Goal: Transaction & Acquisition: Purchase product/service

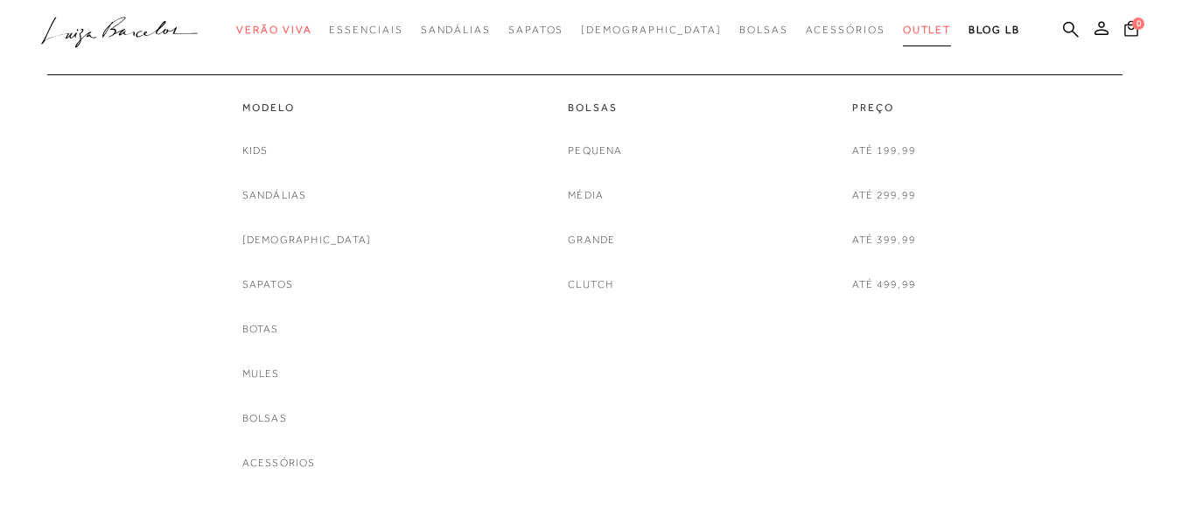
click at [903, 22] on link "Outlet" at bounding box center [927, 30] width 49 height 32
click at [307, 193] on link "Sandálias" at bounding box center [274, 195] width 65 height 18
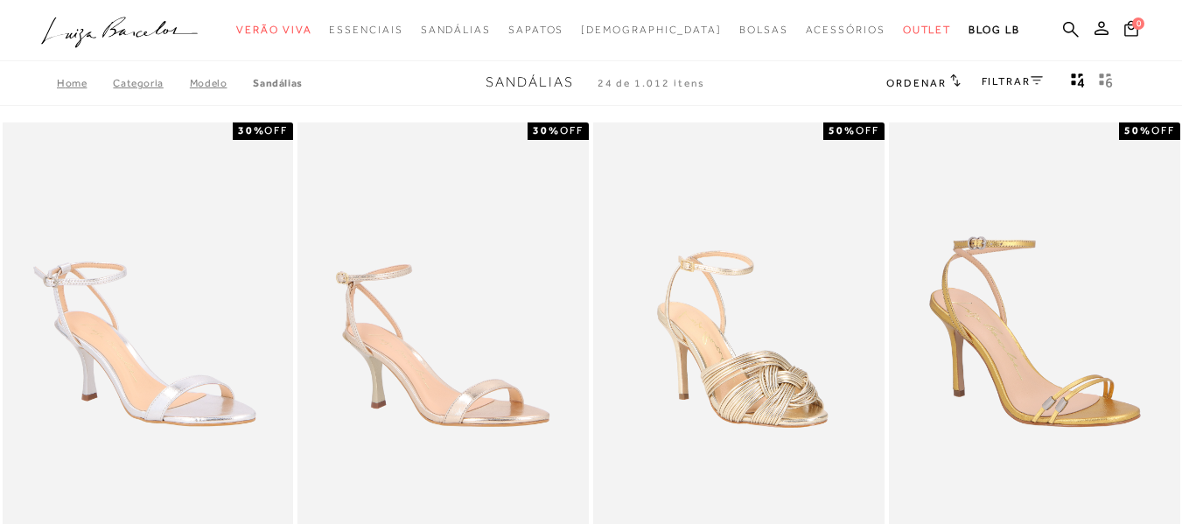
click at [950, 86] on icon at bounding box center [955, 79] width 10 height 13
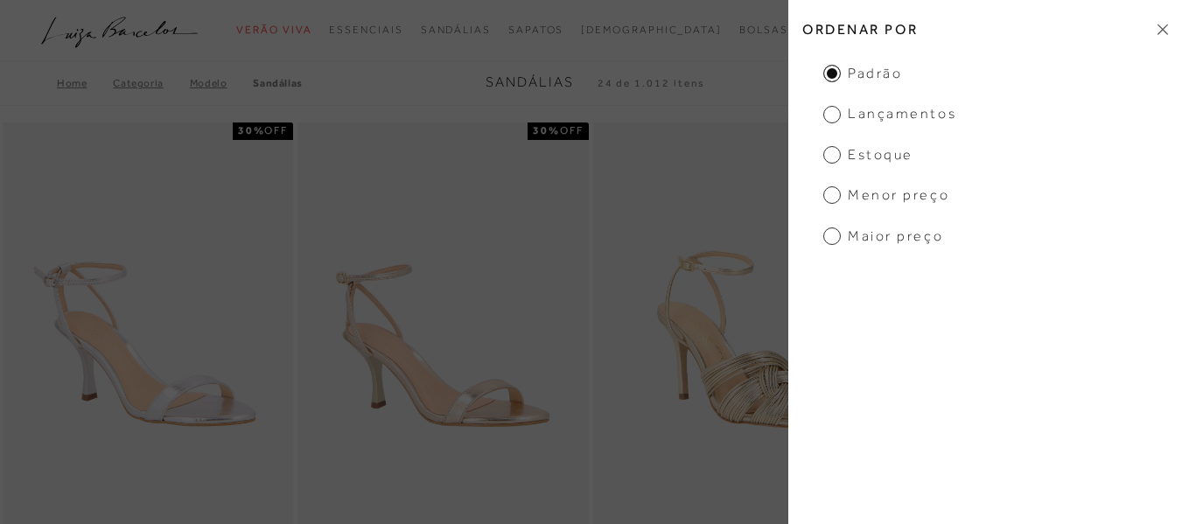
click at [836, 187] on span "Menor preço" at bounding box center [886, 194] width 126 height 19
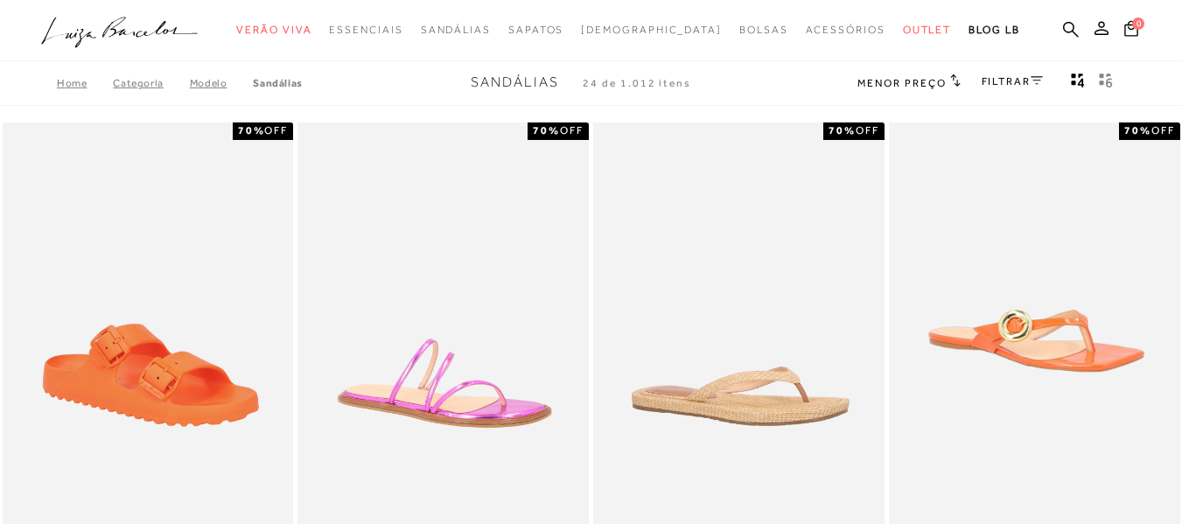
click at [1025, 84] on link "FILTRAR" at bounding box center [1011, 81] width 61 height 12
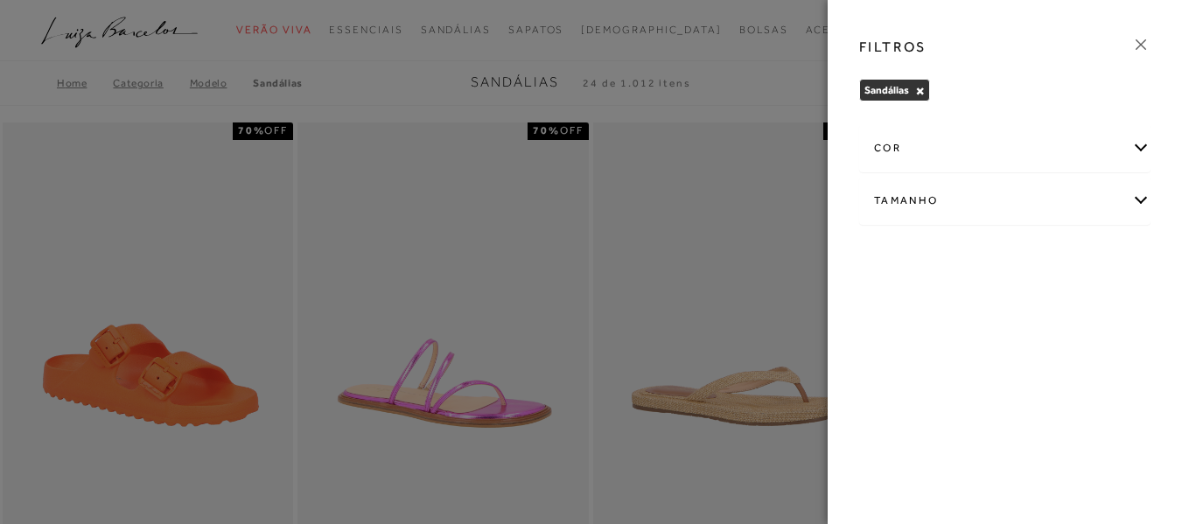
click at [1130, 201] on div "Tamanho" at bounding box center [1005, 201] width 290 height 46
click at [963, 360] on label "35" at bounding box center [943, 351] width 40 height 38
click at [937, 360] on input "35" at bounding box center [927, 352] width 17 height 17
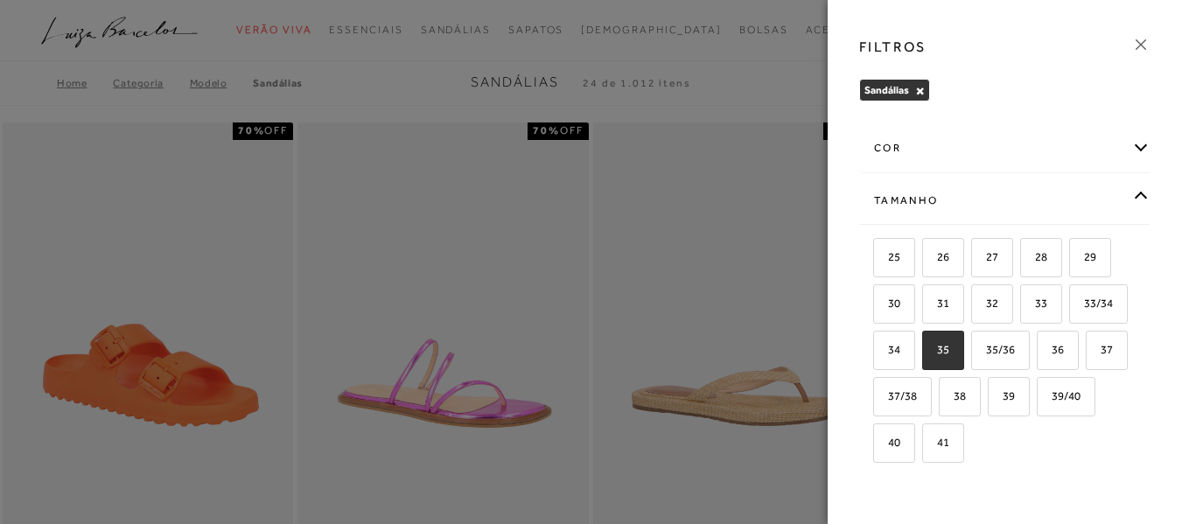
checkbox input "true"
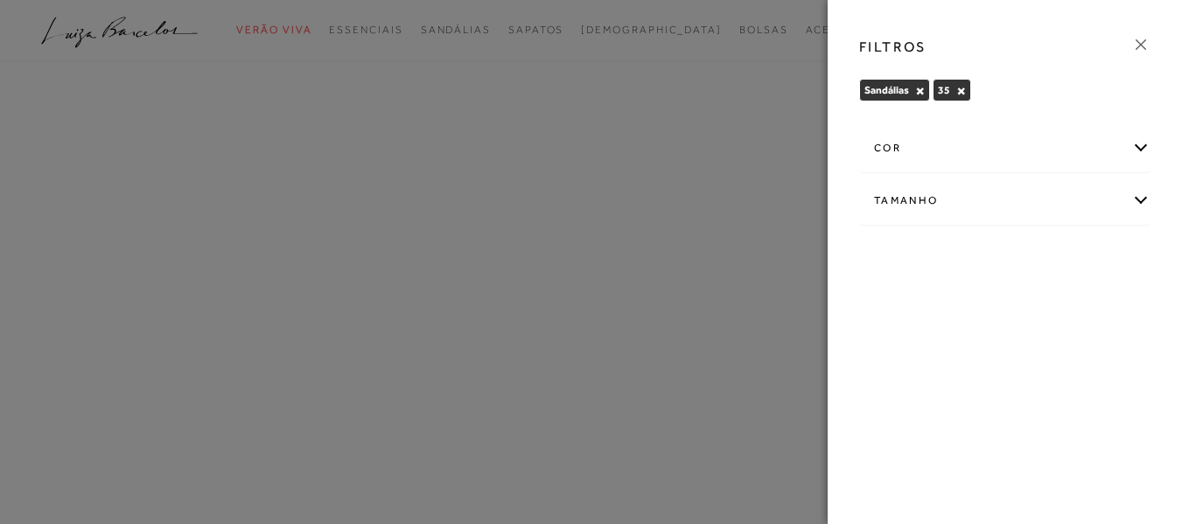
click at [1145, 48] on icon at bounding box center [1140, 44] width 19 height 19
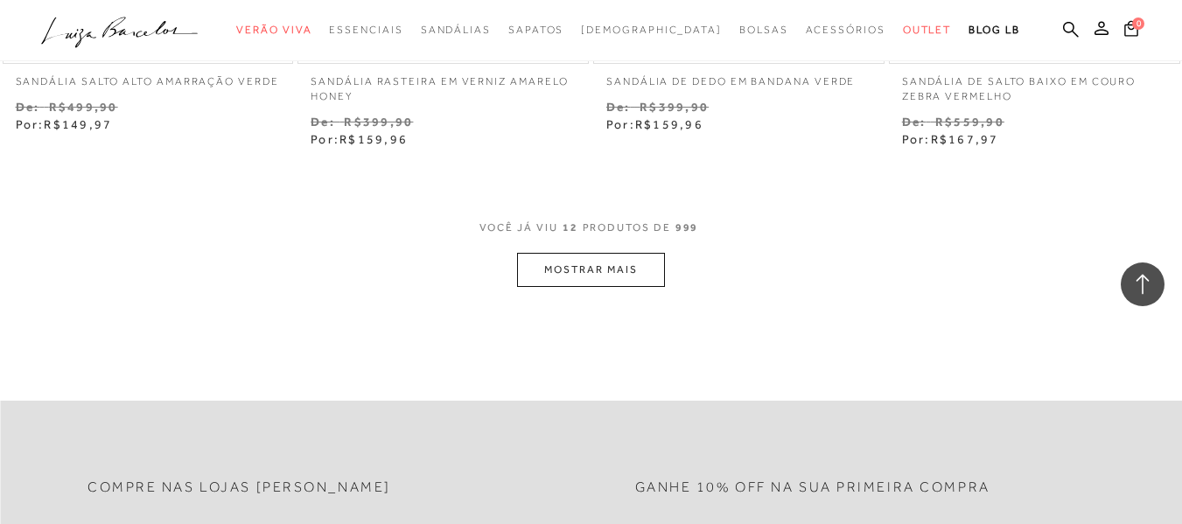
scroll to position [1728, 0]
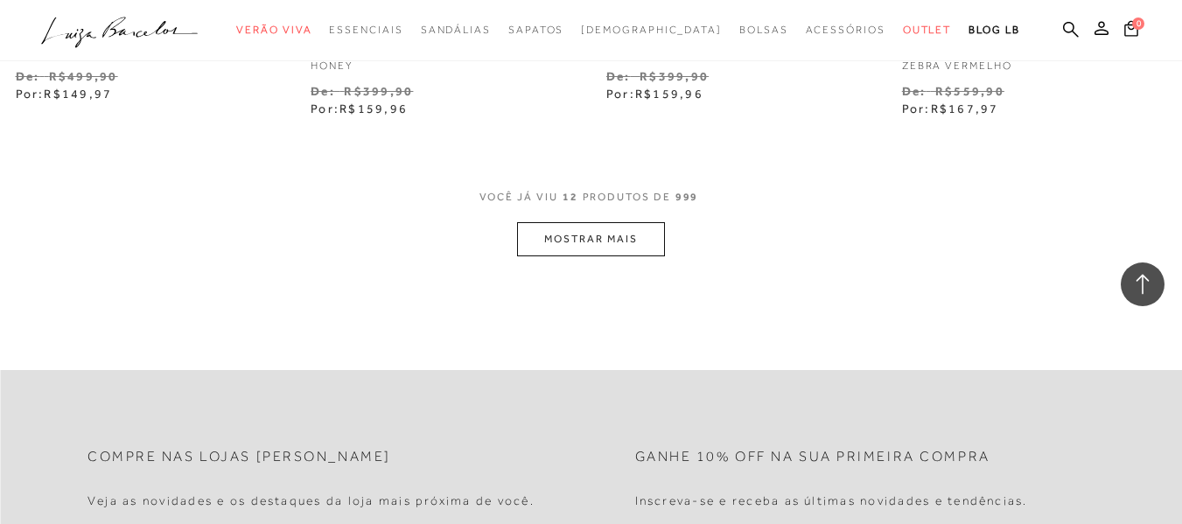
click at [621, 241] on button "MOSTRAR MAIS" at bounding box center [590, 239] width 147 height 34
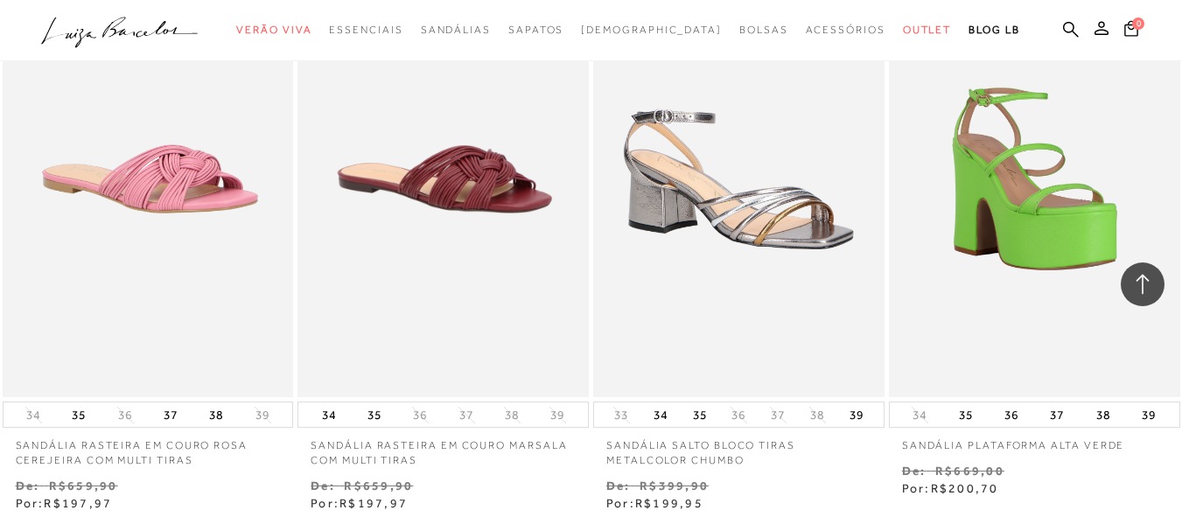
scroll to position [3478, 0]
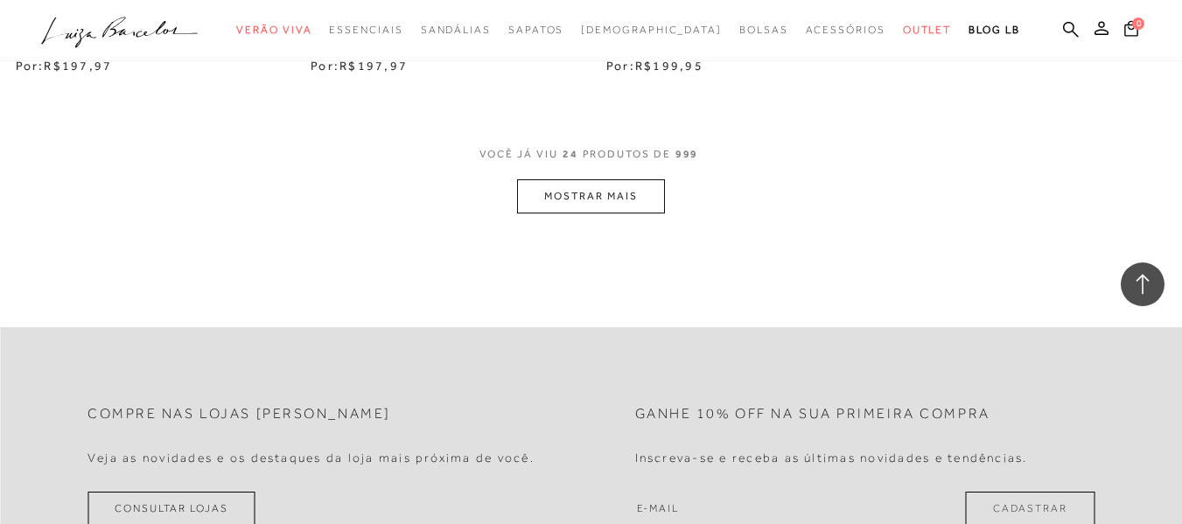
click at [634, 210] on button "MOSTRAR MAIS" at bounding box center [590, 196] width 147 height 34
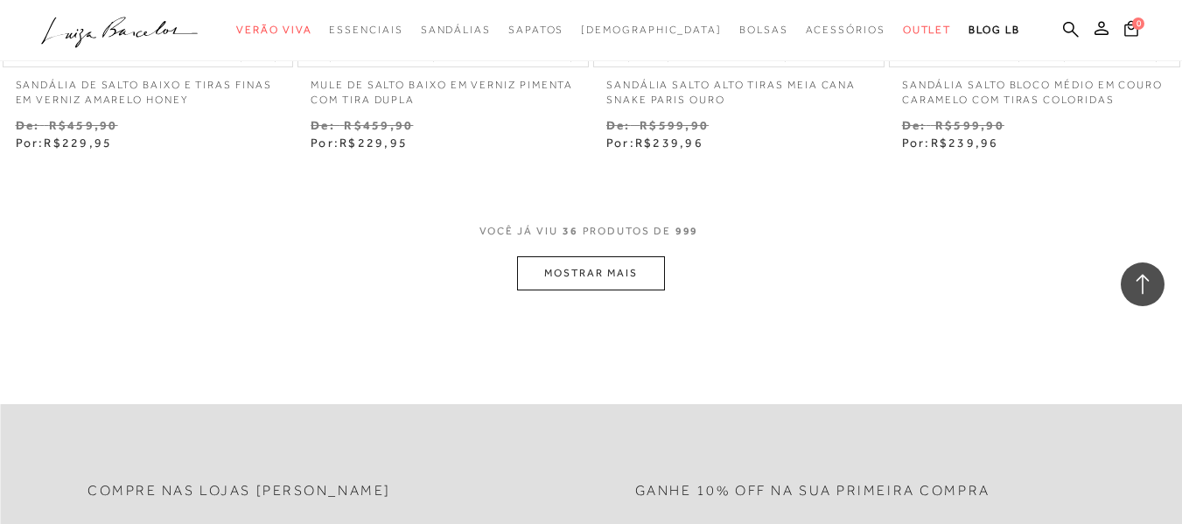
scroll to position [5140, 0]
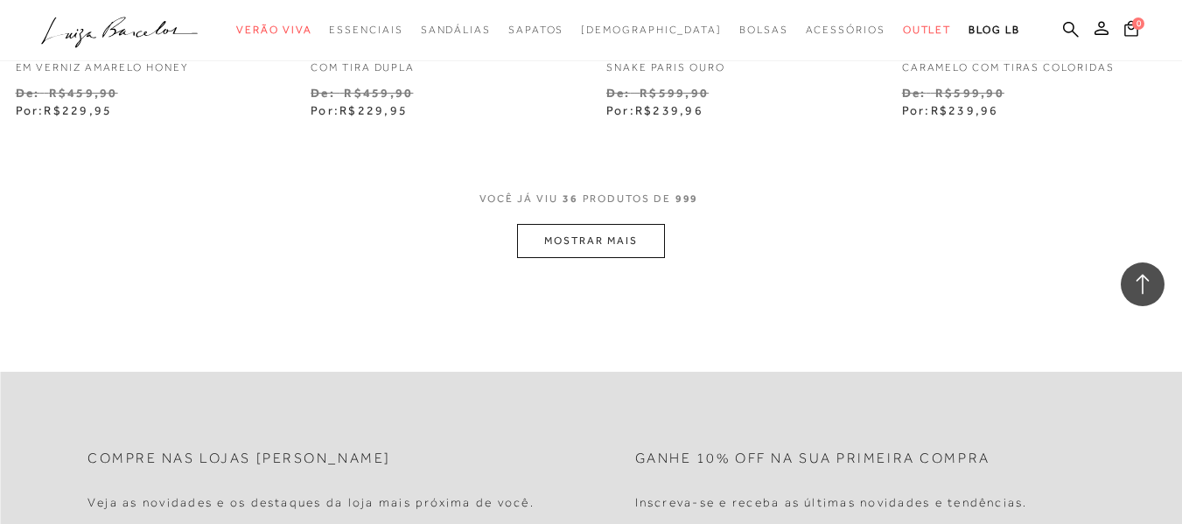
click at [647, 246] on button "MOSTRAR MAIS" at bounding box center [590, 241] width 147 height 34
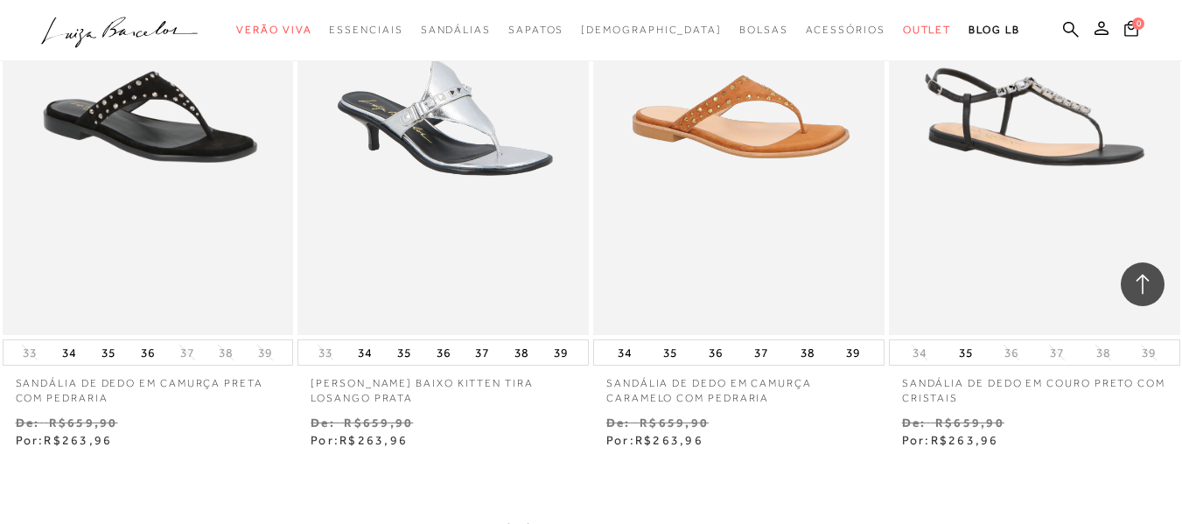
scroll to position [6780, 0]
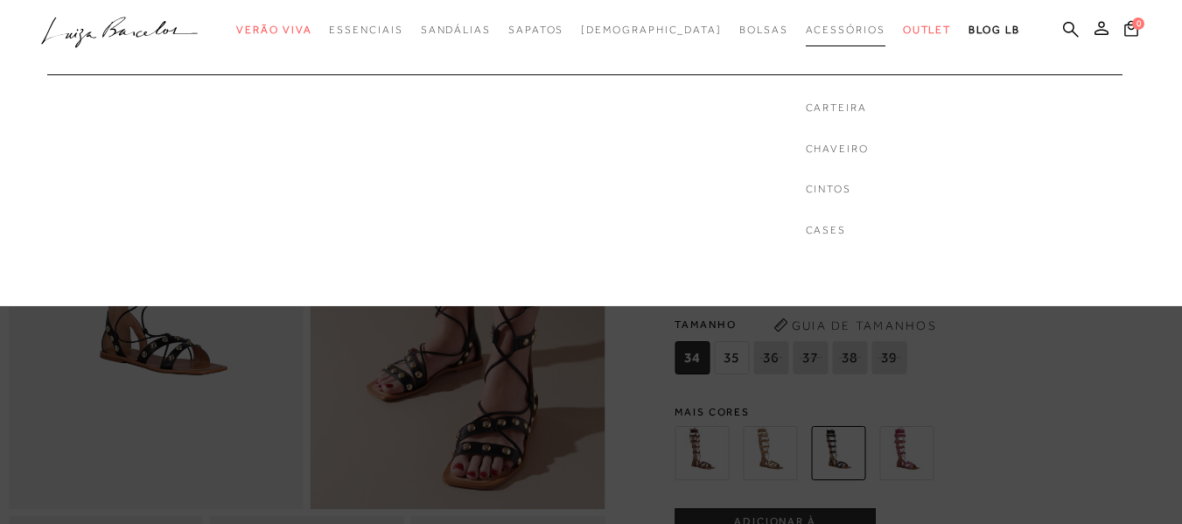
scroll to position [87, 0]
